Goal: Information Seeking & Learning: Learn about a topic

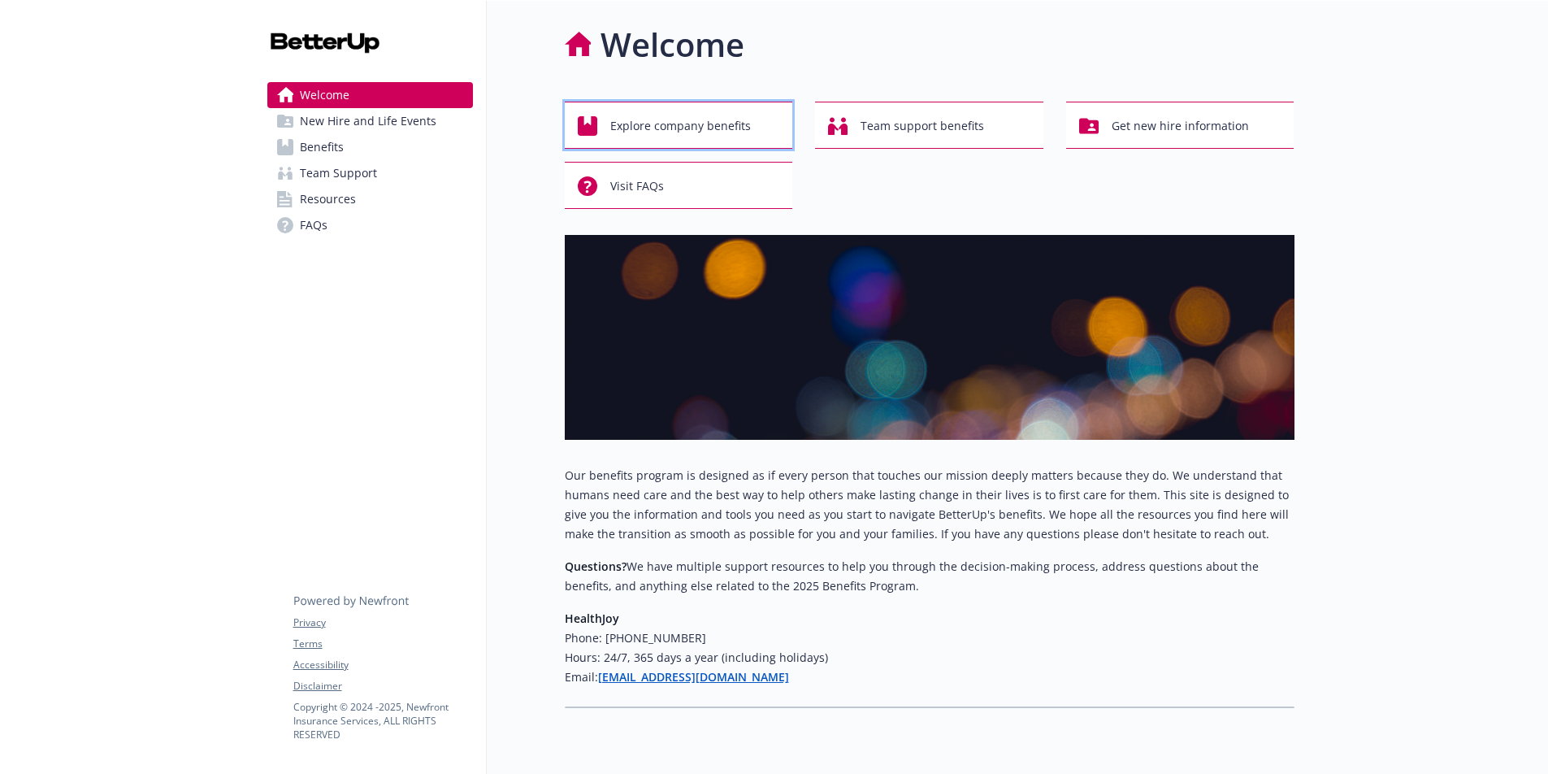
click at [624, 112] on span "Explore company benefits" at bounding box center [680, 126] width 141 height 31
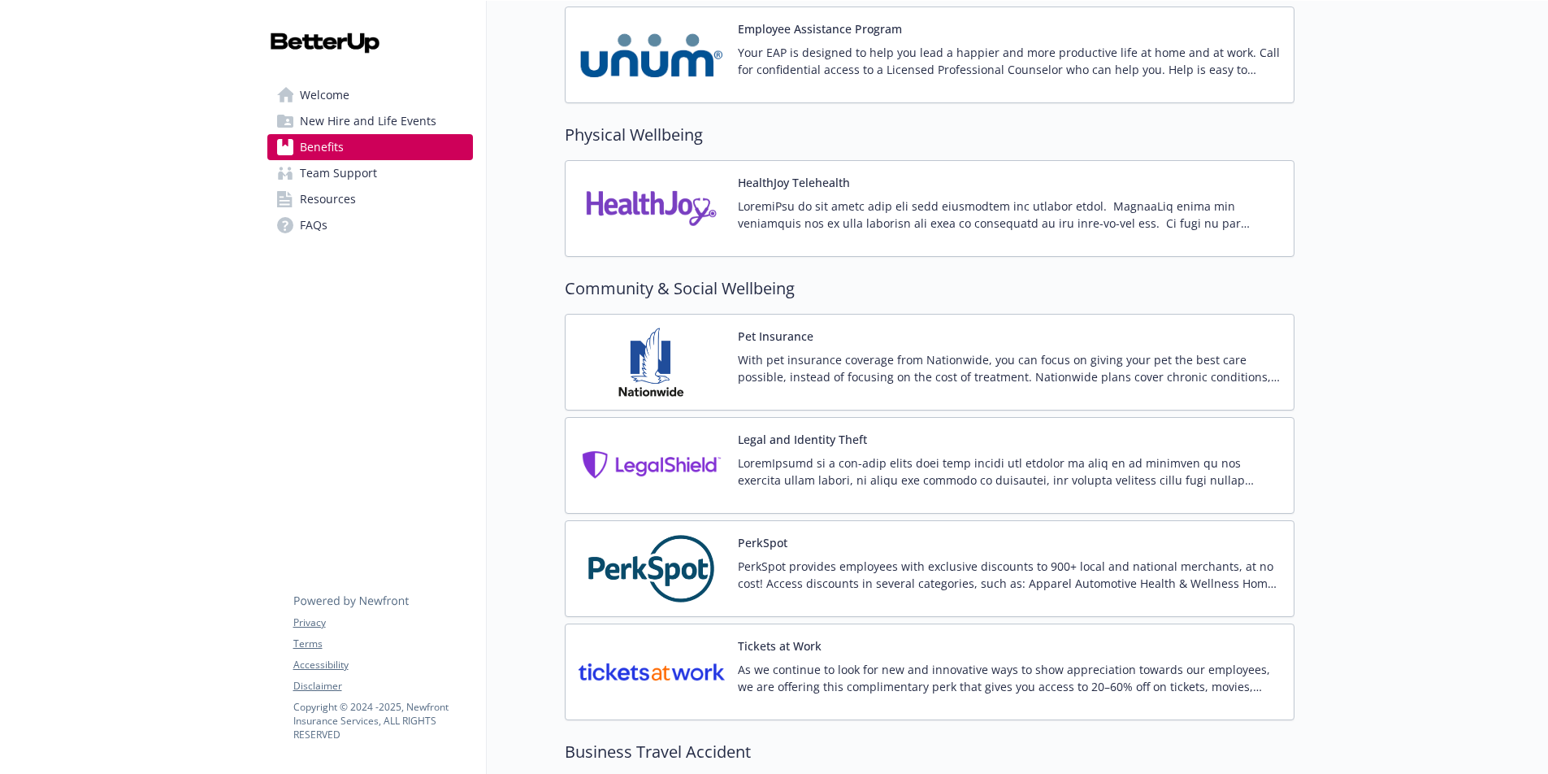
click at [770, 225] on p at bounding box center [1009, 215] width 543 height 34
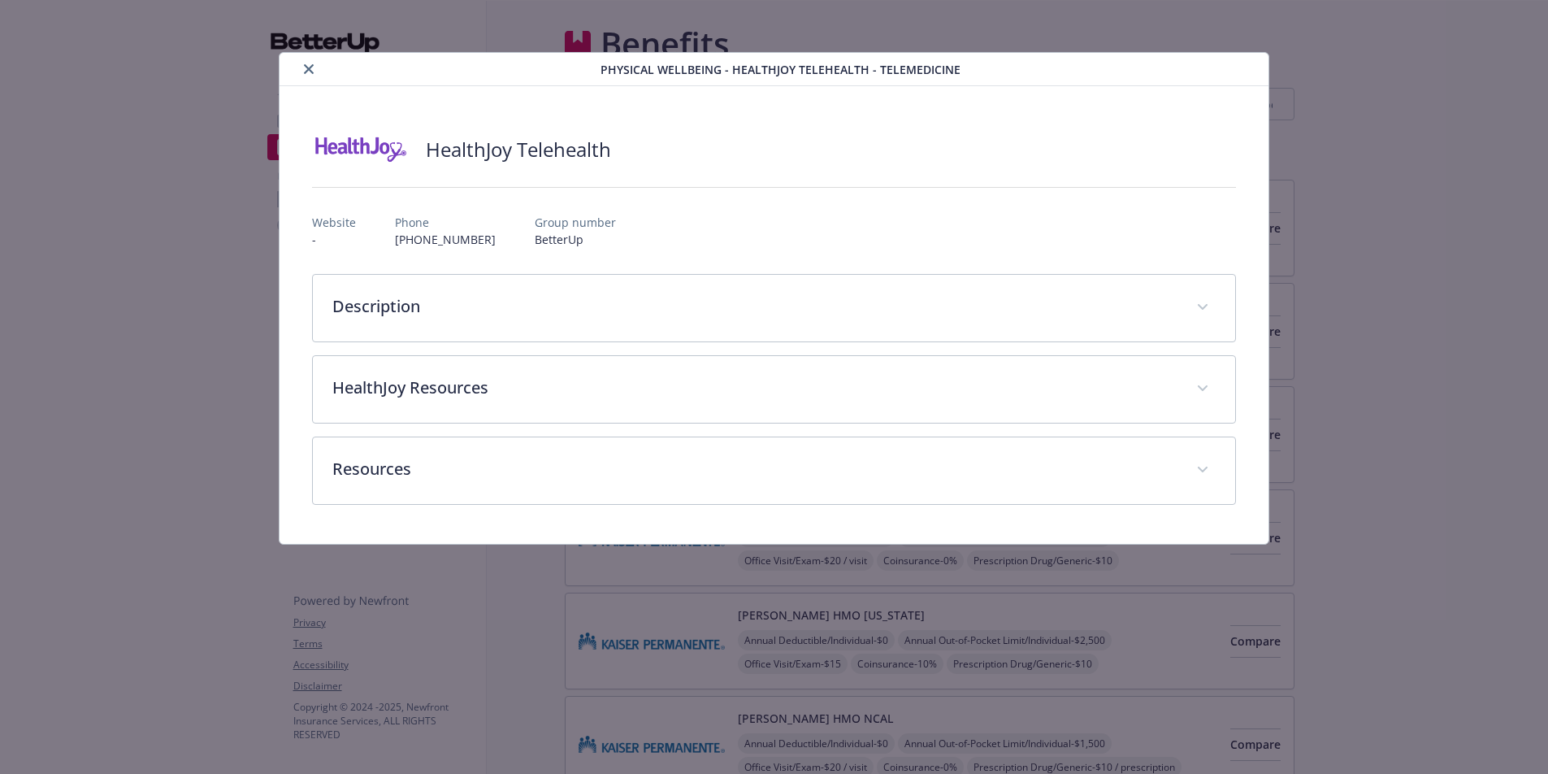
scroll to position [3211, 0]
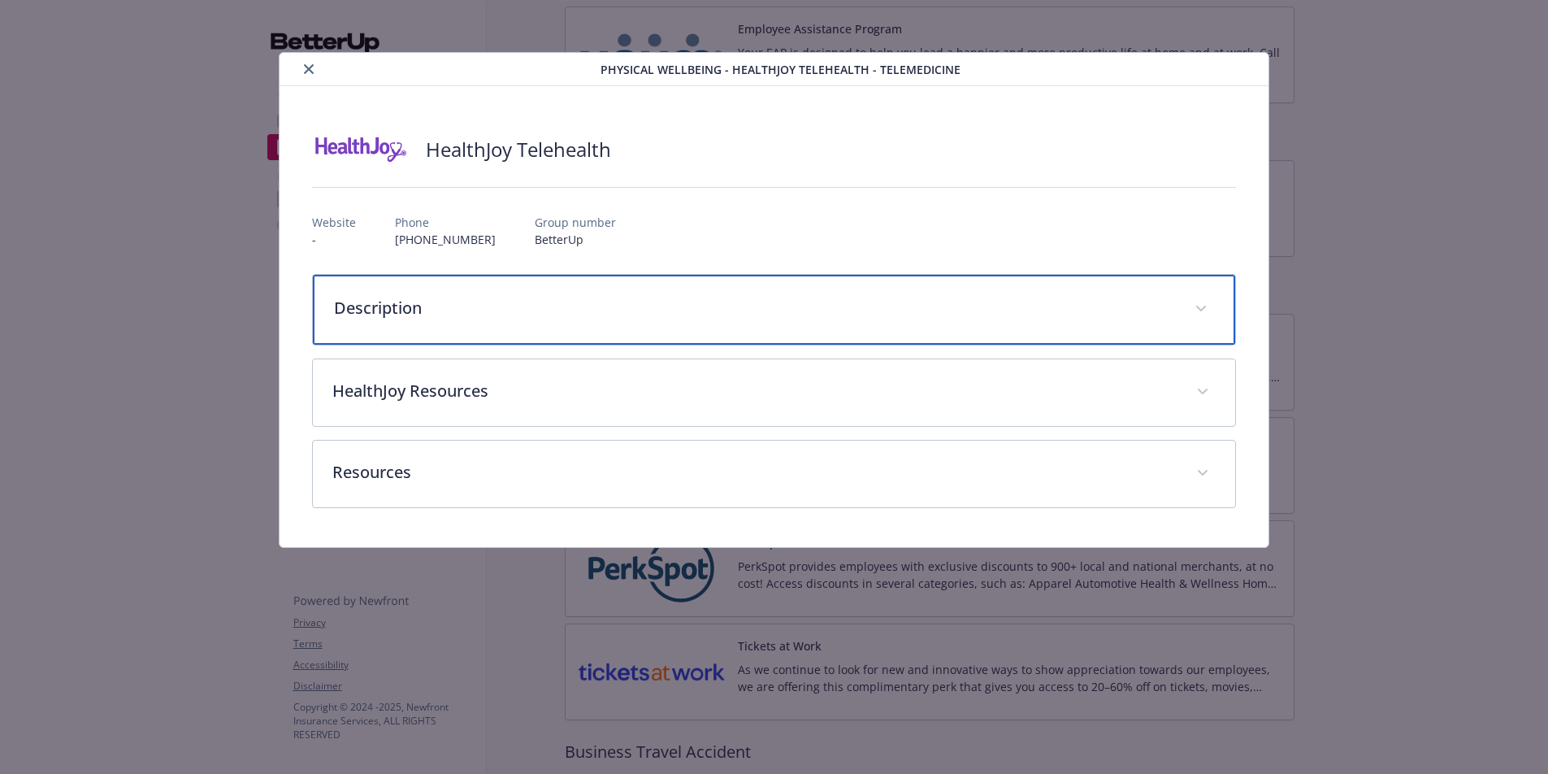
click at [421, 323] on div "Description" at bounding box center [774, 310] width 923 height 70
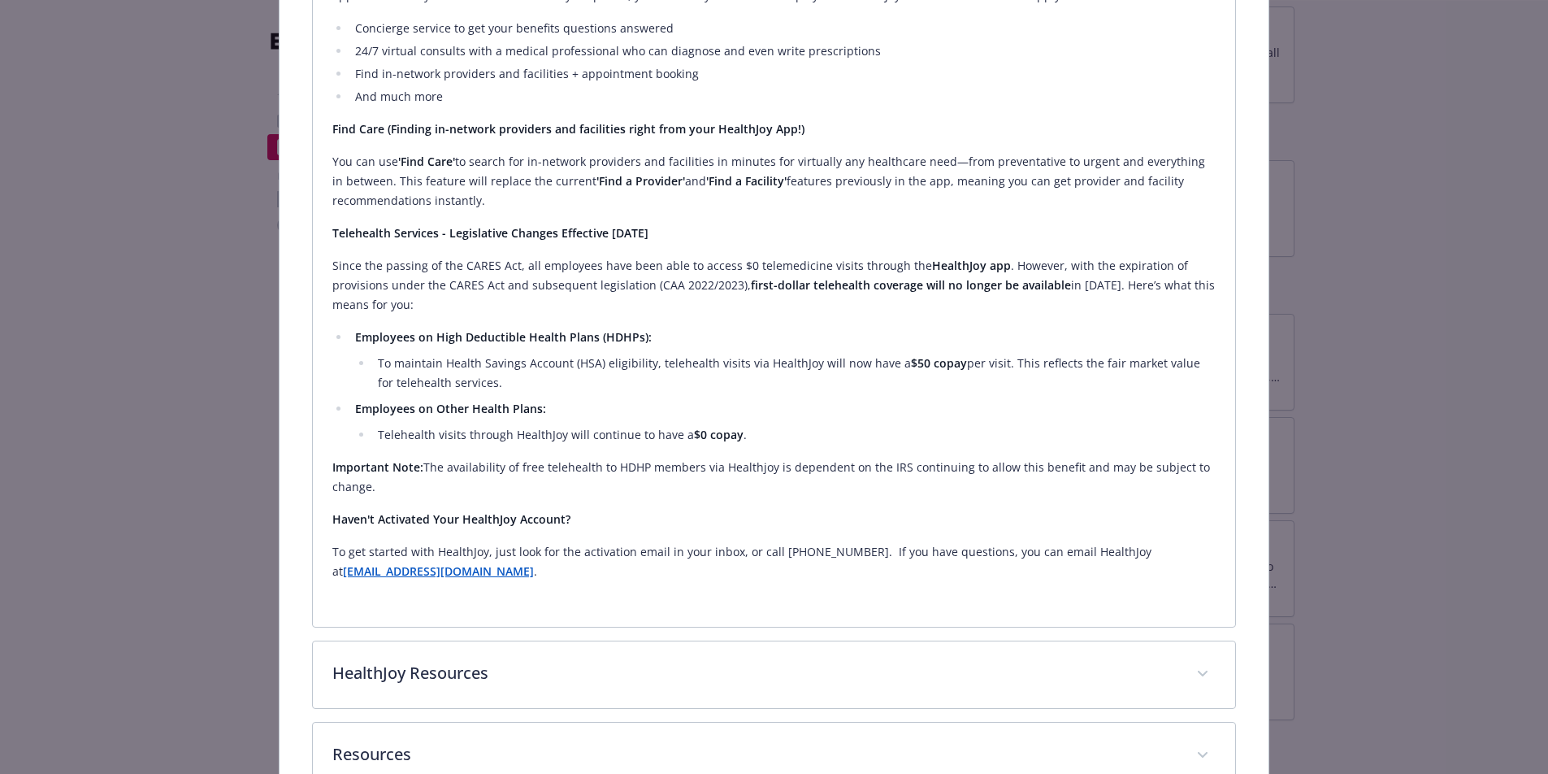
scroll to position [417, 0]
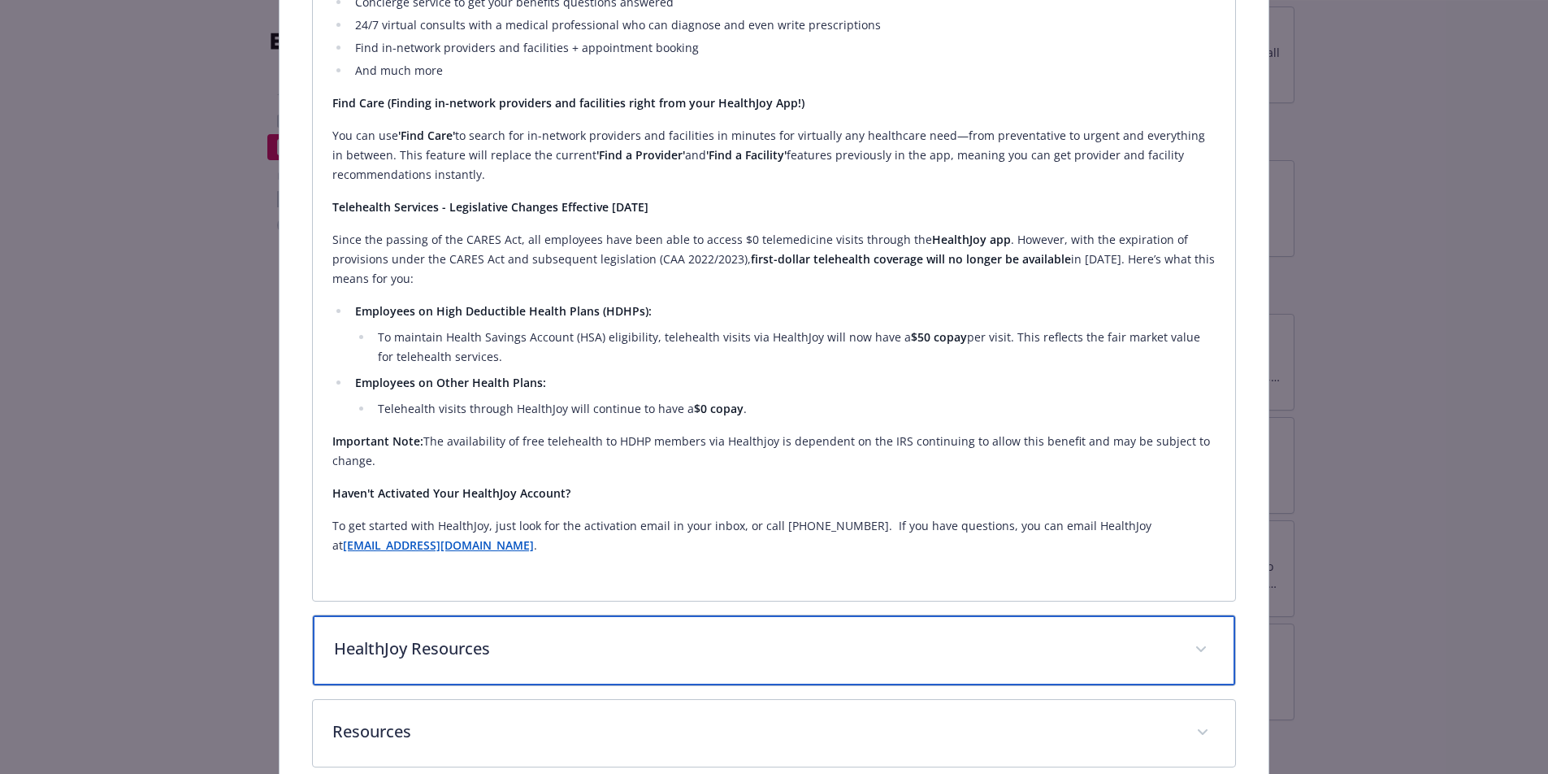
click at [465, 653] on p "HealthJoy Resources" at bounding box center [754, 648] width 841 height 24
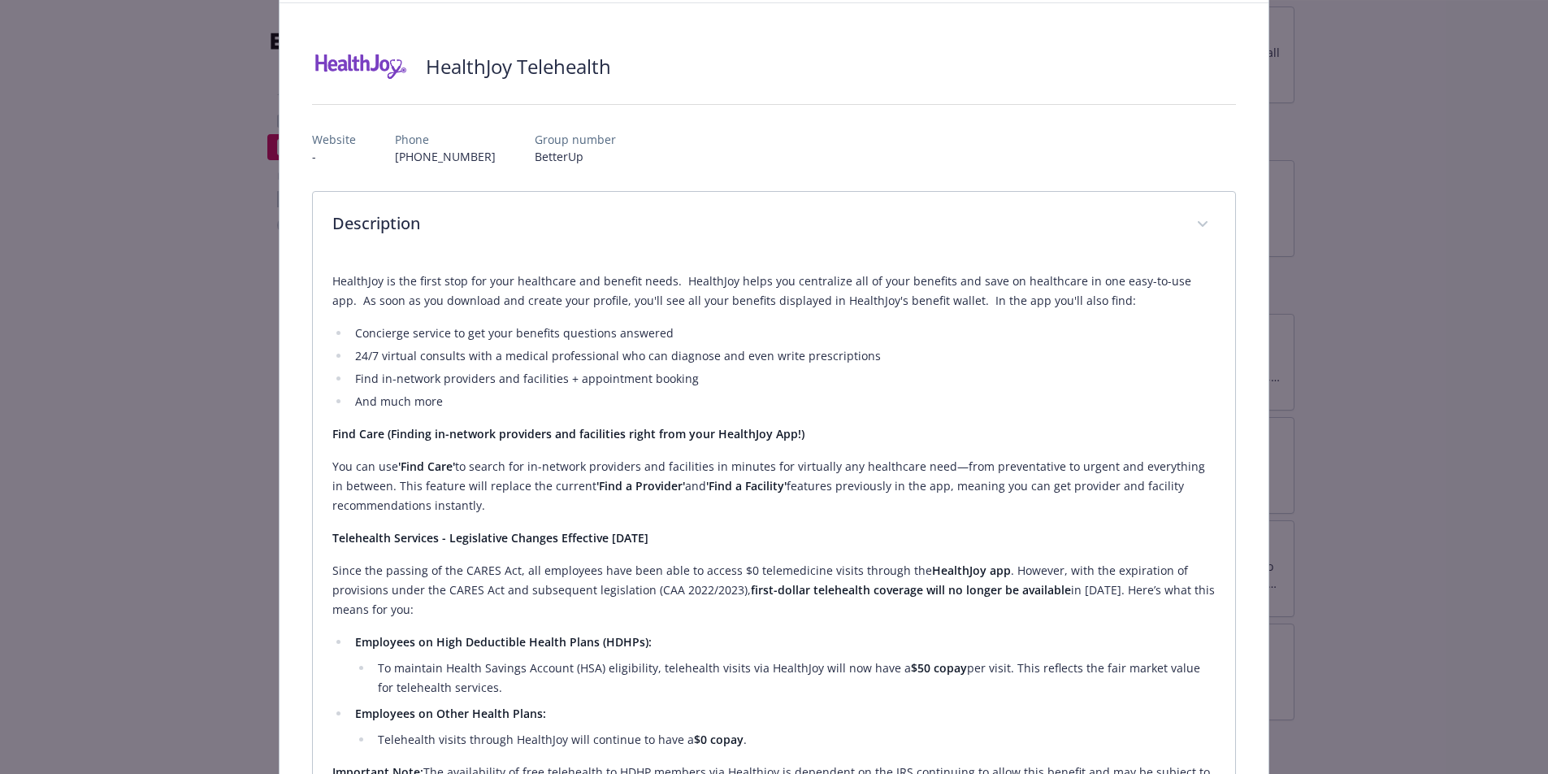
scroll to position [0, 0]
